Goal: Transaction & Acquisition: Purchase product/service

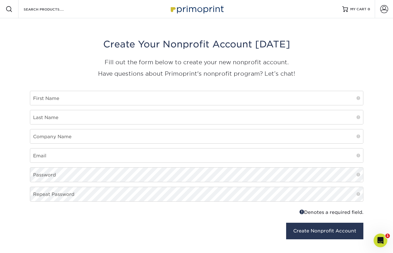
click at [207, 8] on img at bounding box center [196, 9] width 57 height 12
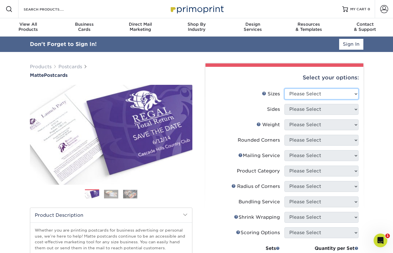
select select "4.00x6.00"
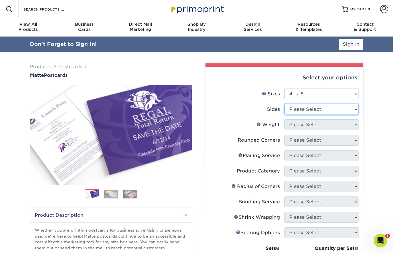
select select "13abbda7-1d64-4f25-8bb2-c179b224825d"
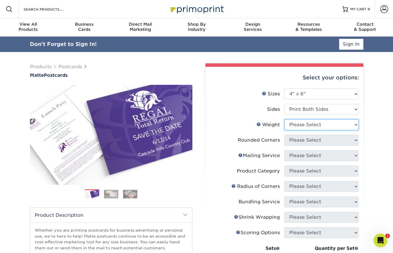
select select "16PT"
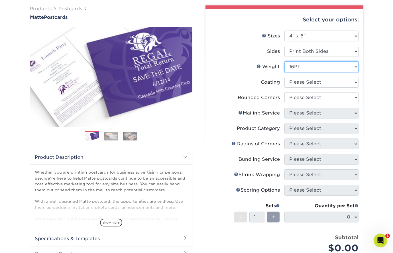
scroll to position [44, 0]
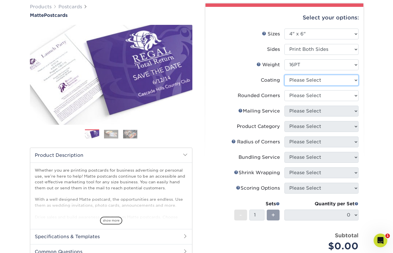
select select "121bb7b5-3b4d-429f-bd8d-bbf80e953313"
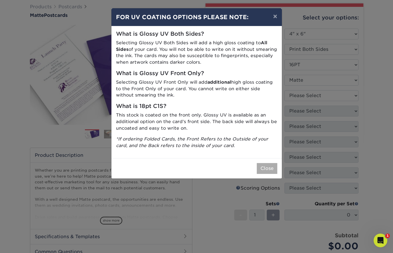
click at [266, 167] on button "Close" at bounding box center [267, 168] width 21 height 11
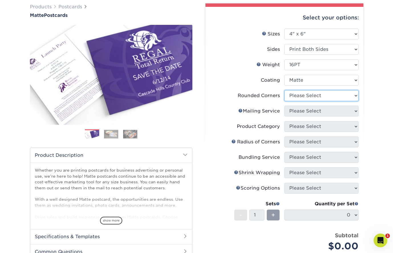
select select "0"
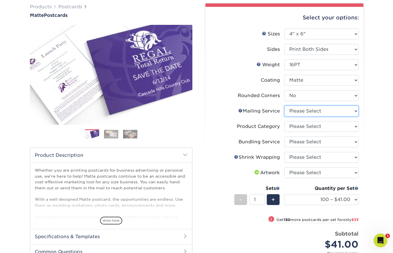
select select "3e5e9bdd-d78a-4c28-a41d-fe1407925ca6"
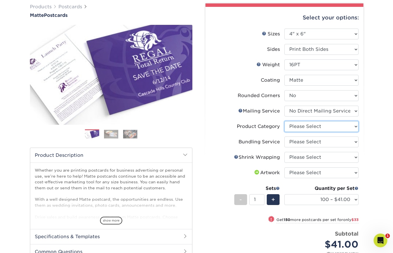
select select "9b7272e0-d6c8-4c3c-8e97-d3a1bcdab858"
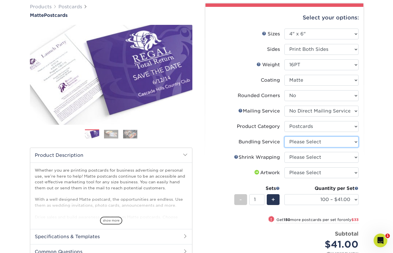
select select "58689abb-25c0-461c-a4c3-a80b627d6649"
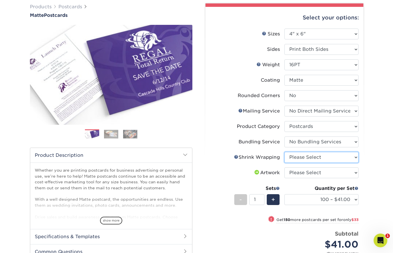
select select "c8749376-e7da-41d0-b3dc-647faf84d907"
select select "upload"
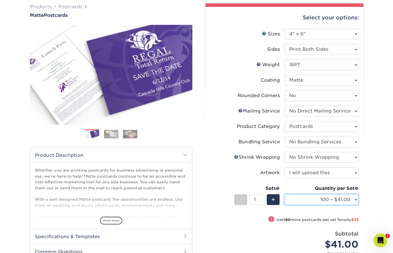
select select "20000 – $1164.00"
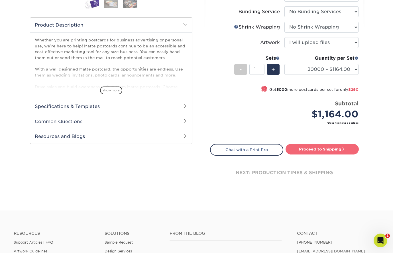
click at [317, 147] on link "Proceed to Shipping" at bounding box center [322, 149] width 73 height 10
type input "Set 1"
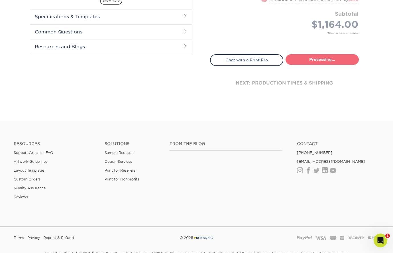
select select "1b726f7e-7f22-40d0-868a-590fed0d6772"
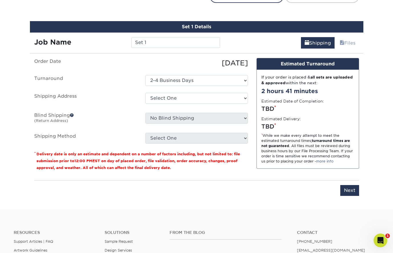
scroll to position [333, 0]
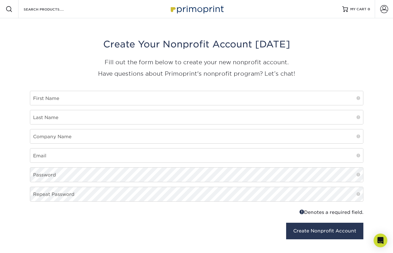
click at [195, 12] on img at bounding box center [196, 9] width 57 height 12
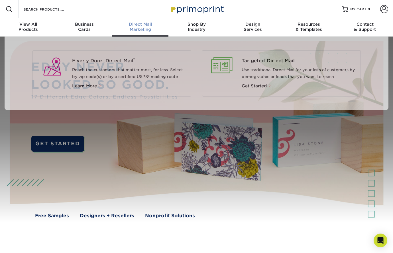
click at [136, 28] on div "Direct Mail Marketing" at bounding box center [140, 27] width 56 height 10
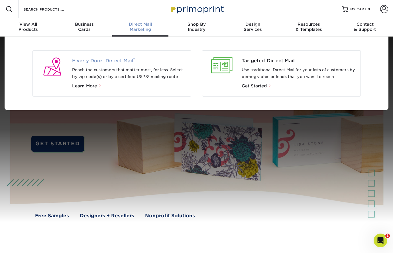
click at [83, 61] on span "Every Door Direct Mail ®" at bounding box center [129, 60] width 114 height 7
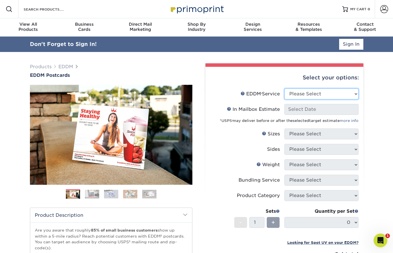
select select "full_service"
select select "-1"
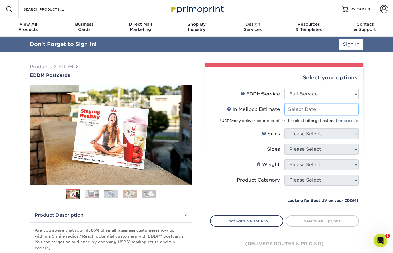
click at [304, 108] on input "In Mailbox Estimate Help In Mailbox Estimate" at bounding box center [322, 109] width 74 height 11
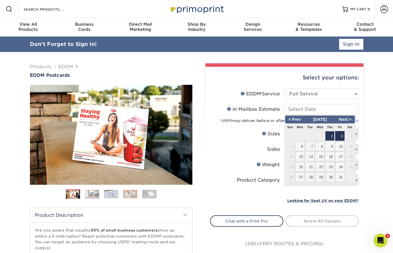
click at [342, 135] on span "3" at bounding box center [339, 136] width 9 height 10
type input "2025-10-03"
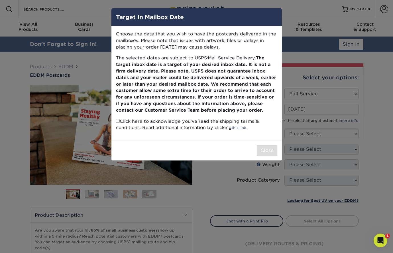
click at [117, 119] on input "checkbox" at bounding box center [118, 121] width 4 height 4
checkbox input "true"
click at [263, 148] on button "Close" at bounding box center [267, 150] width 21 height 11
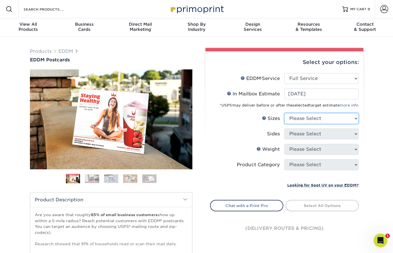
select select "6.50x8.00"
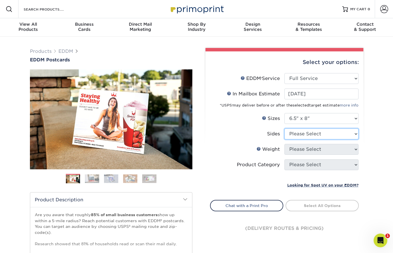
select select "13abbda7-1d64-4f25-8bb2-c179b224825d"
select select "16PT"
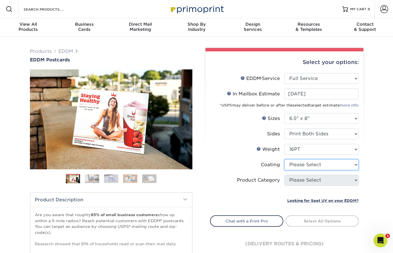
select select "121bb7b5-3b4d-429f-bd8d-bbf80e953313"
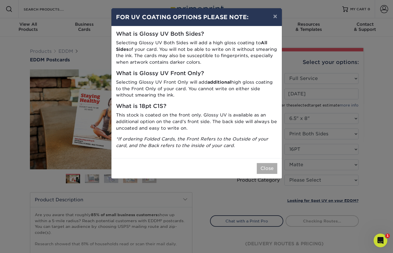
click at [266, 168] on button "Close" at bounding box center [267, 168] width 21 height 11
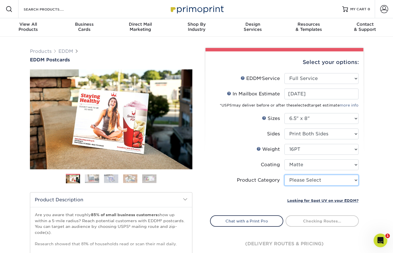
select select "9b7272e0-d6c8-4c3c-8e97-d3a1bcdab858"
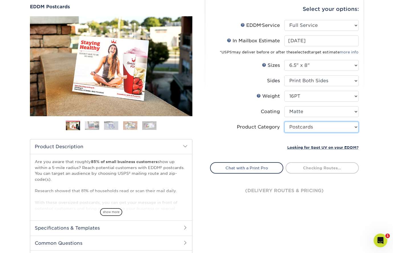
scroll to position [53, 0]
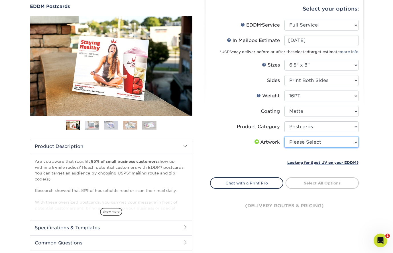
select select "upload"
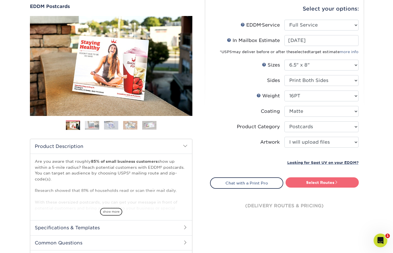
click at [300, 182] on link "Select Routes" at bounding box center [322, 182] width 73 height 10
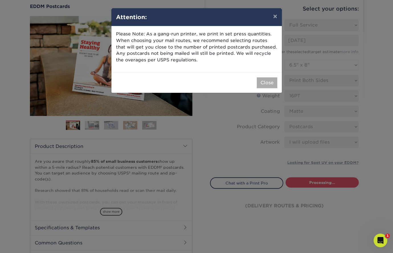
click at [266, 86] on button "Close" at bounding box center [267, 82] width 21 height 11
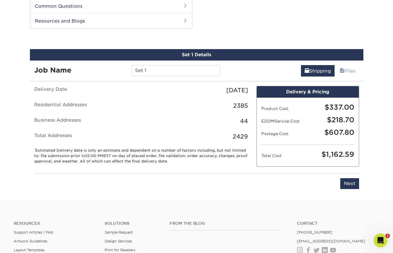
scroll to position [290, 0]
click at [348, 189] on div "Please enter job name and select desired turnaround time, shipping address and …" at bounding box center [197, 180] width 334 height 25
click at [349, 185] on input "Next" at bounding box center [349, 183] width 19 height 11
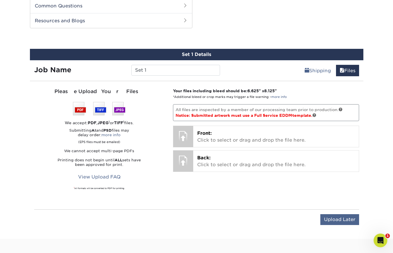
click at [328, 220] on input "Upload Later" at bounding box center [339, 219] width 39 height 11
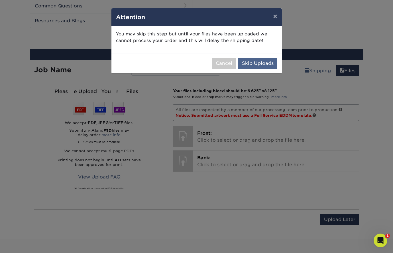
click at [253, 61] on button "Skip Uploads" at bounding box center [257, 63] width 39 height 11
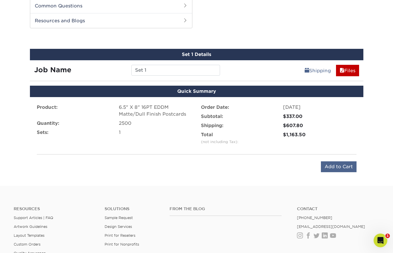
click at [332, 169] on input "Add to Cart" at bounding box center [339, 166] width 36 height 11
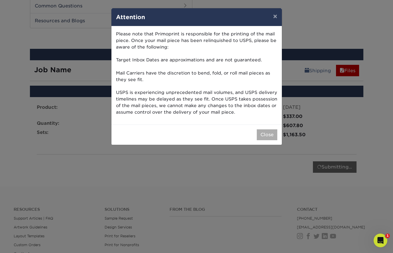
click at [264, 133] on button "Close" at bounding box center [267, 134] width 21 height 11
